Goal: Task Accomplishment & Management: Manage account settings

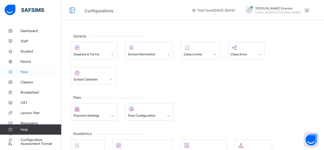
click at [23, 70] on span "Fees" at bounding box center [40, 72] width 41 height 4
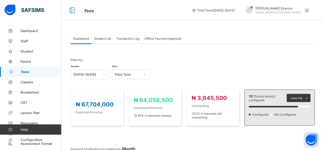
click at [104, 38] on span "Student List" at bounding box center [102, 39] width 17 height 4
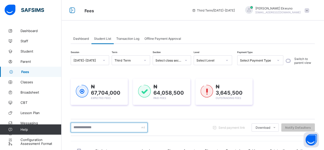
click at [96, 127] on input "text" at bounding box center [109, 127] width 77 height 10
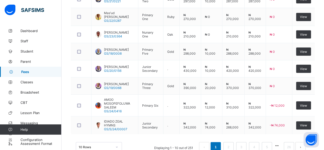
scroll to position [214, 0]
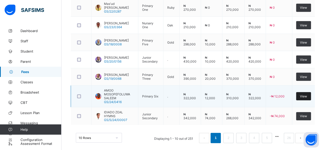
type input "****"
click at [307, 94] on span "View" at bounding box center [303, 96] width 7 height 4
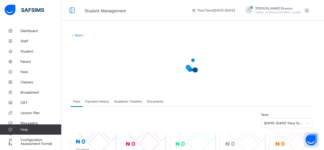
click at [305, 87] on div at bounding box center [193, 65] width 244 height 46
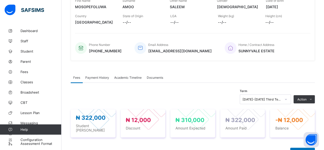
scroll to position [90, 0]
click at [289, 110] on div at bounding box center [293, 107] width 22 height 22
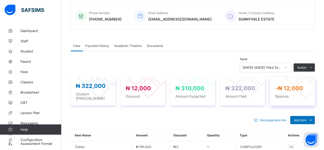
scroll to position [127, 0]
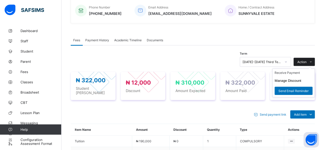
click at [310, 59] on span at bounding box center [310, 62] width 8 height 8
click at [301, 79] on button "Manage Discount" at bounding box center [287, 81] width 27 height 4
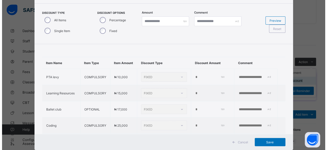
scroll to position [31, 0]
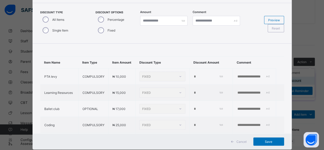
type input "*"
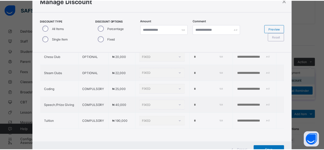
scroll to position [67, 0]
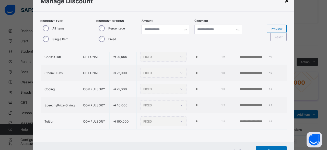
click at [285, 2] on div "×" at bounding box center [287, 0] width 5 height 9
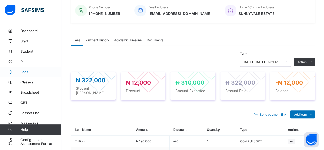
click at [28, 70] on span "Fees" at bounding box center [40, 72] width 41 height 4
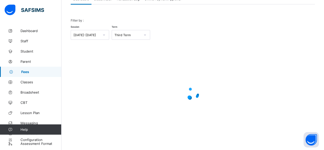
scroll to position [39, 0]
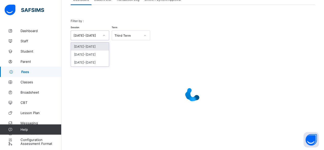
click at [102, 38] on div at bounding box center [104, 35] width 9 height 8
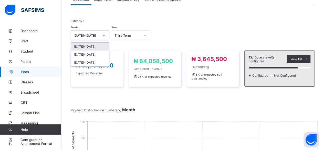
scroll to position [0, 0]
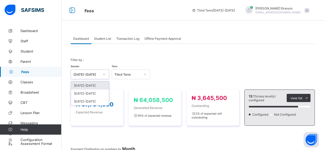
click at [106, 38] on span "Student List" at bounding box center [102, 39] width 17 height 4
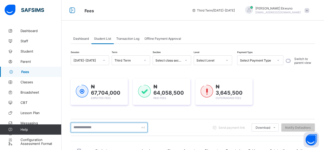
click at [105, 127] on input "text" at bounding box center [109, 127] width 77 height 10
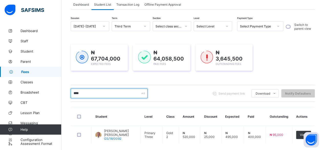
scroll to position [57, 0]
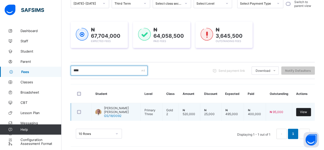
type input "****"
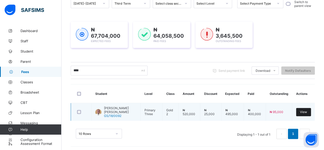
click at [306, 110] on span "View" at bounding box center [303, 112] width 7 height 4
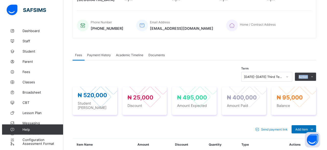
scroll to position [136, 0]
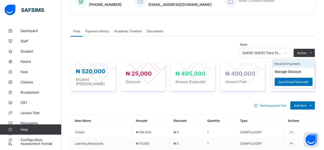
click at [288, 61] on li "Receive Payment" at bounding box center [293, 64] width 42 height 8
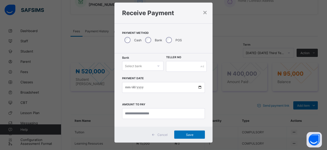
click at [157, 71] on div "Select bank" at bounding box center [142, 66] width 41 height 10
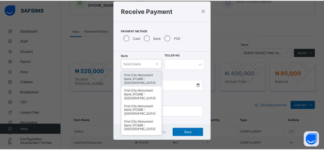
scroll to position [12, 0]
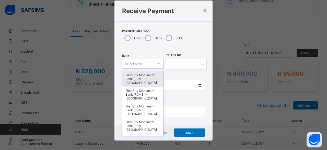
click at [138, 79] on div "First City Monument Bank (FCMB) - [GEOGRAPHIC_DATA]" at bounding box center [143, 79] width 41 height 16
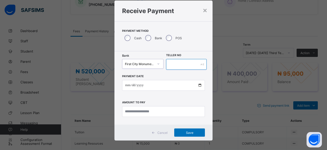
click at [173, 63] on input "text" at bounding box center [186, 64] width 41 height 11
type input "**********"
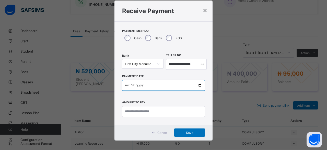
click at [199, 83] on input "date" at bounding box center [163, 85] width 83 height 11
type input "**********"
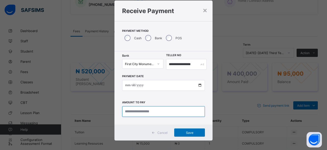
click at [128, 109] on input "currency" at bounding box center [163, 111] width 83 height 11
type input "********"
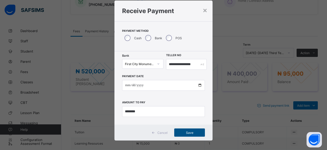
click at [191, 131] on span "Save" at bounding box center [189, 132] width 23 height 4
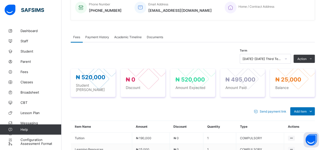
scroll to position [130, 0]
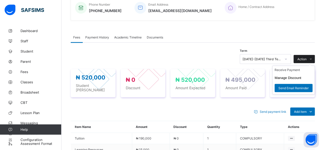
click at [306, 57] on span "Action" at bounding box center [301, 59] width 9 height 4
click at [297, 76] on button "Manage Discount" at bounding box center [287, 78] width 27 height 4
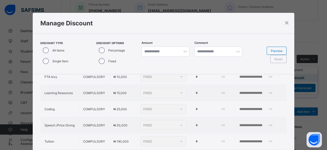
scroll to position [30, 0]
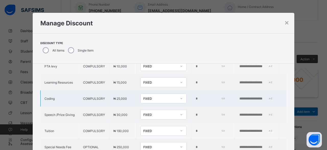
click at [195, 101] on input "*" at bounding box center [209, 98] width 29 height 4
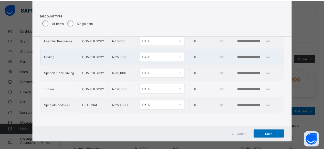
scroll to position [32, 0]
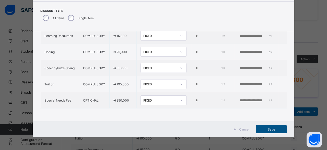
type input "*****"
click at [271, 131] on span "Save" at bounding box center [271, 129] width 23 height 4
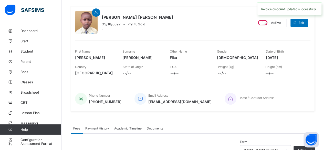
scroll to position [0, 0]
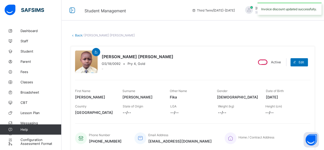
click at [79, 36] on link "Back" at bounding box center [78, 35] width 7 height 4
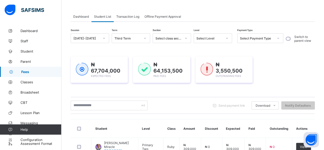
scroll to position [214, 0]
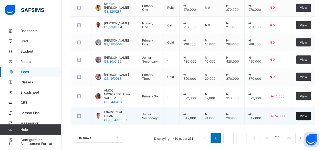
click at [304, 114] on span "View" at bounding box center [303, 116] width 7 height 4
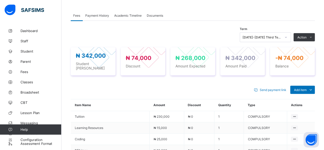
scroll to position [151, 0]
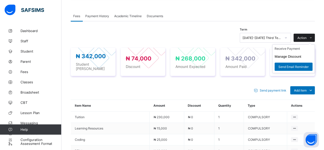
click at [306, 37] on span "Action" at bounding box center [301, 38] width 9 height 4
click at [297, 56] on button "Manage Discount" at bounding box center [287, 56] width 27 height 4
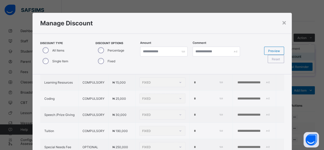
type input "*"
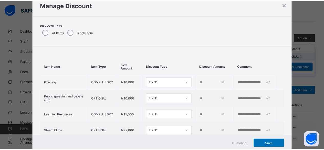
scroll to position [17, 0]
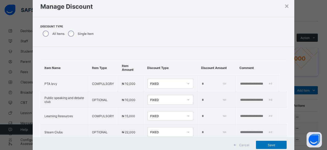
click at [242, 146] on span "Cancel" at bounding box center [244, 145] width 10 height 4
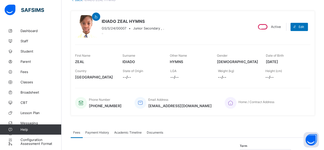
scroll to position [28, 0]
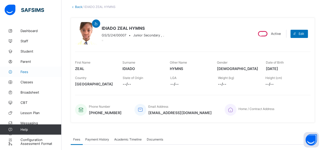
click at [25, 73] on span "Fees" at bounding box center [40, 72] width 41 height 4
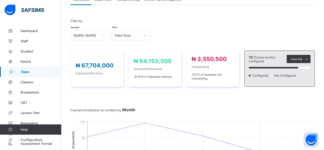
scroll to position [21, 0]
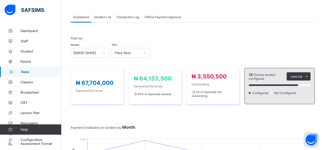
click at [104, 17] on span "Student List" at bounding box center [102, 17] width 17 height 4
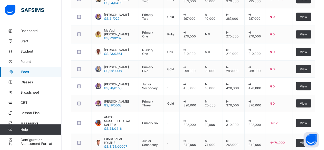
scroll to position [214, 0]
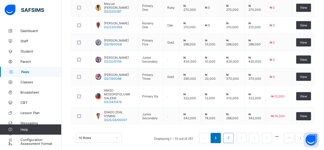
click at [230, 134] on link "2" at bounding box center [228, 137] width 5 height 7
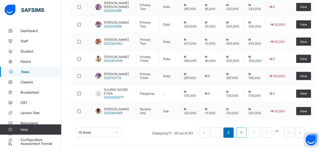
click at [243, 131] on link "3" at bounding box center [240, 132] width 5 height 7
